Goal: Information Seeking & Learning: Find specific page/section

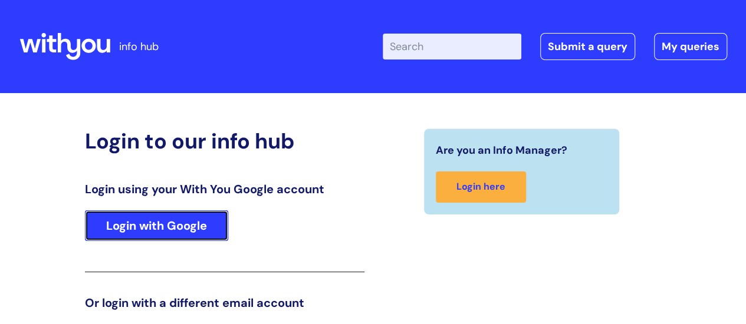
click at [173, 226] on link "Login with Google" at bounding box center [156, 225] width 143 height 31
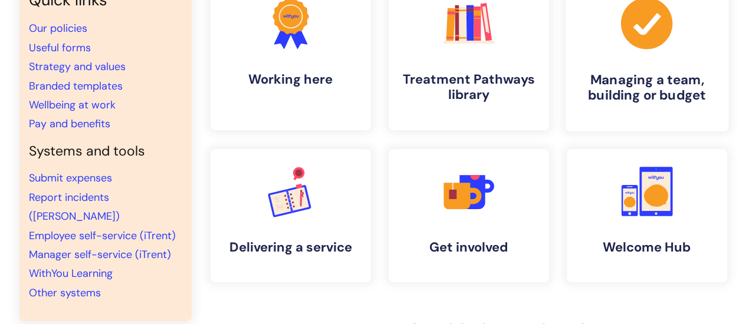
scroll to position [68, 0]
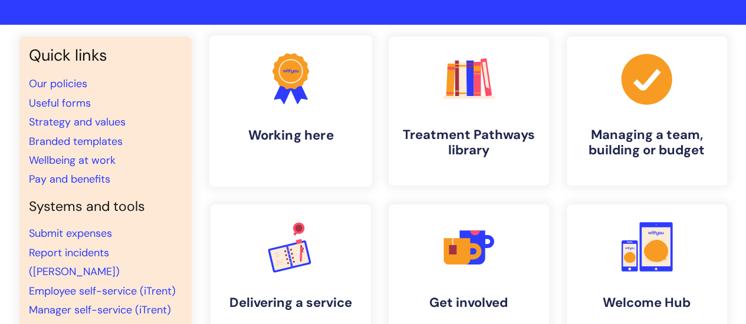
click at [289, 155] on link ".cls-1{fill:#f89b22;}.cls-1,.cls-2,.cls-3{stroke-width:0px;}.cls-2{fill:#2d3cff…" at bounding box center [290, 111] width 163 height 152
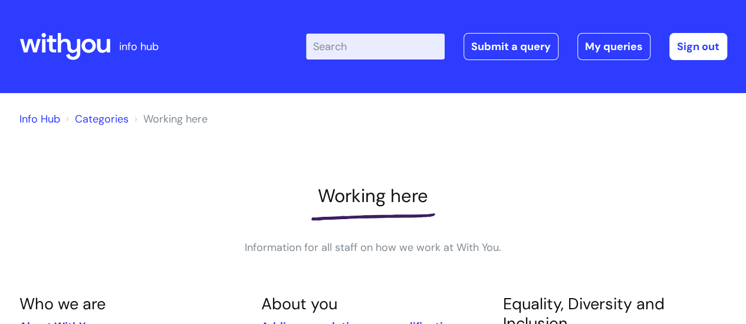
click at [373, 43] on input "Enter your search term here..." at bounding box center [375, 47] width 139 height 26
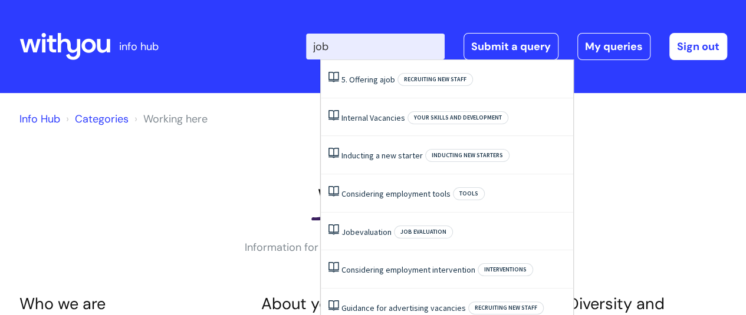
type input "jobs"
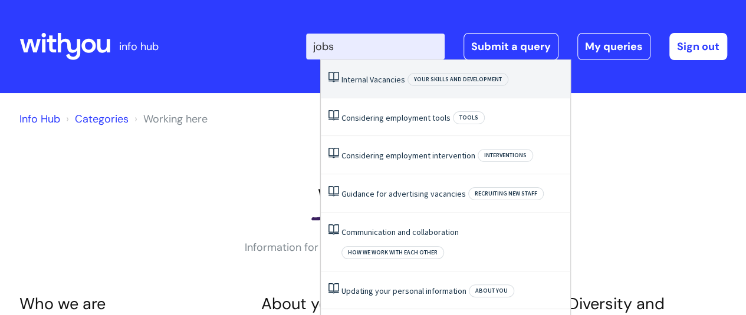
click at [376, 82] on link "Internal Vacancies" at bounding box center [373, 79] width 64 height 11
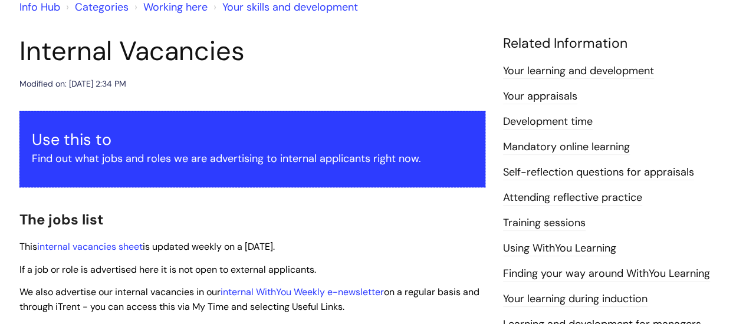
scroll to position [177, 0]
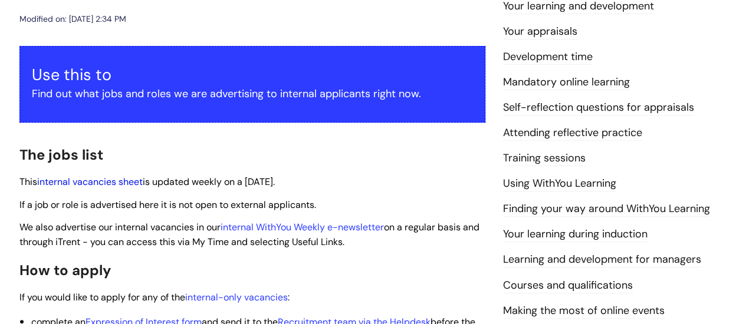
click at [85, 183] on link "internal vacancies sheet" at bounding box center [90, 182] width 106 height 12
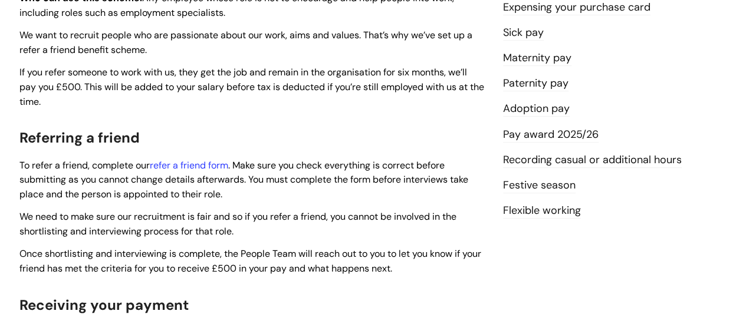
scroll to position [354, 0]
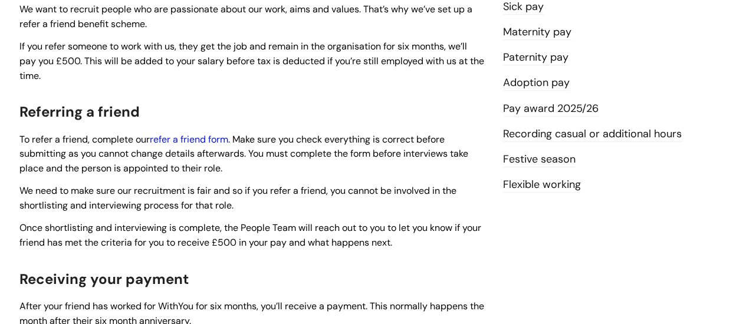
click at [197, 139] on link "refer a friend form" at bounding box center [189, 139] width 78 height 12
